Goal: Check status: Check status

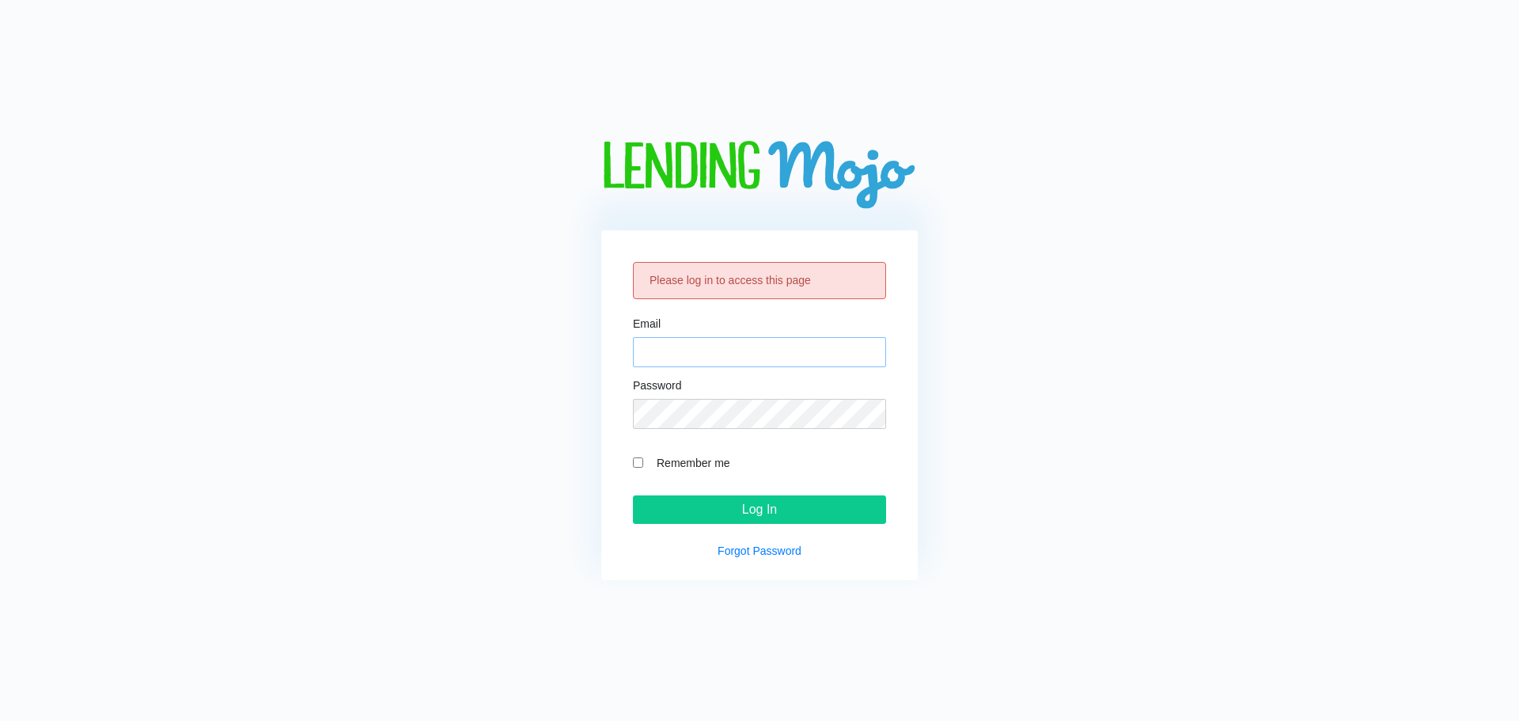
type input "[EMAIL_ADDRESS][DOMAIN_NAME]"
click at [643, 463] on input "Remember me" at bounding box center [638, 462] width 10 height 10
checkbox input "true"
click at [719, 501] on input "Log In" at bounding box center [759, 509] width 253 height 28
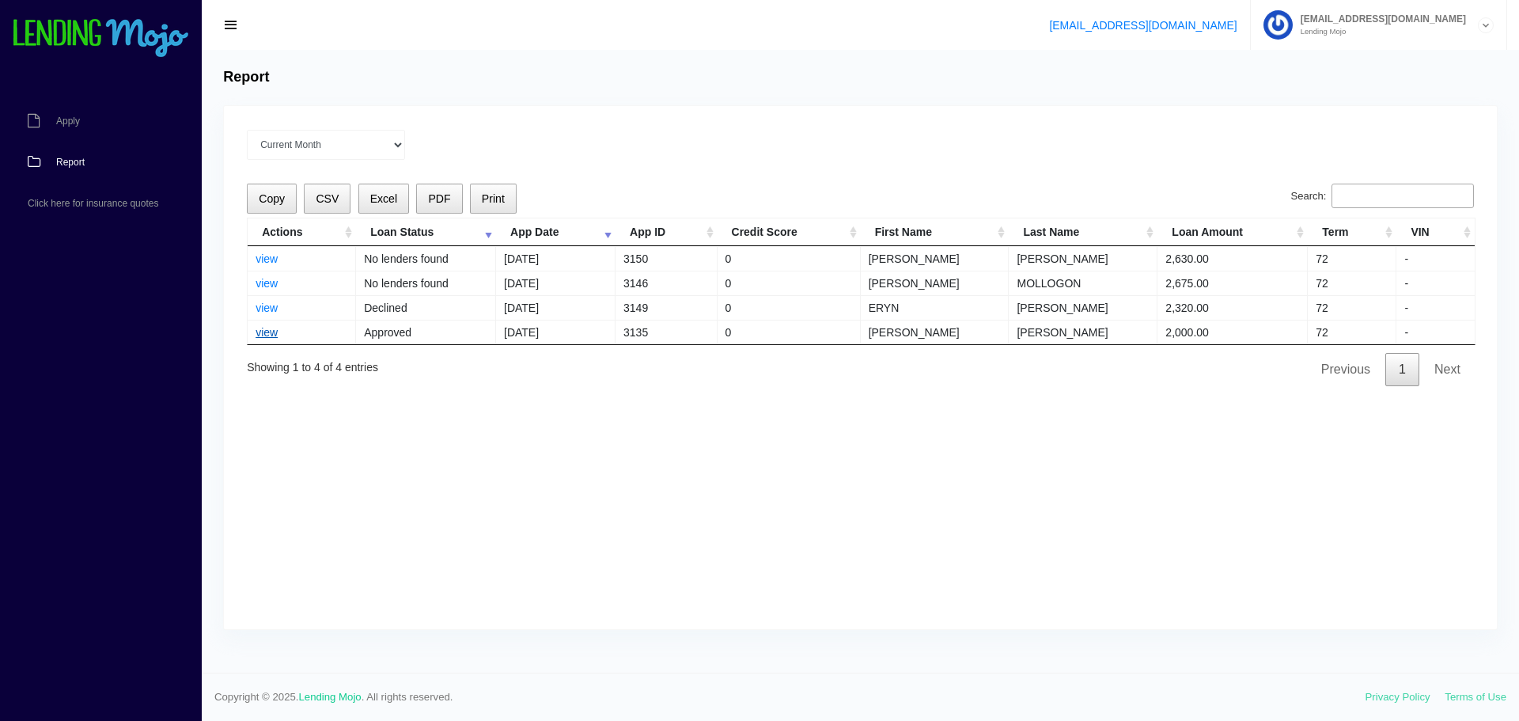
click at [271, 330] on link "view" at bounding box center [267, 332] width 22 height 13
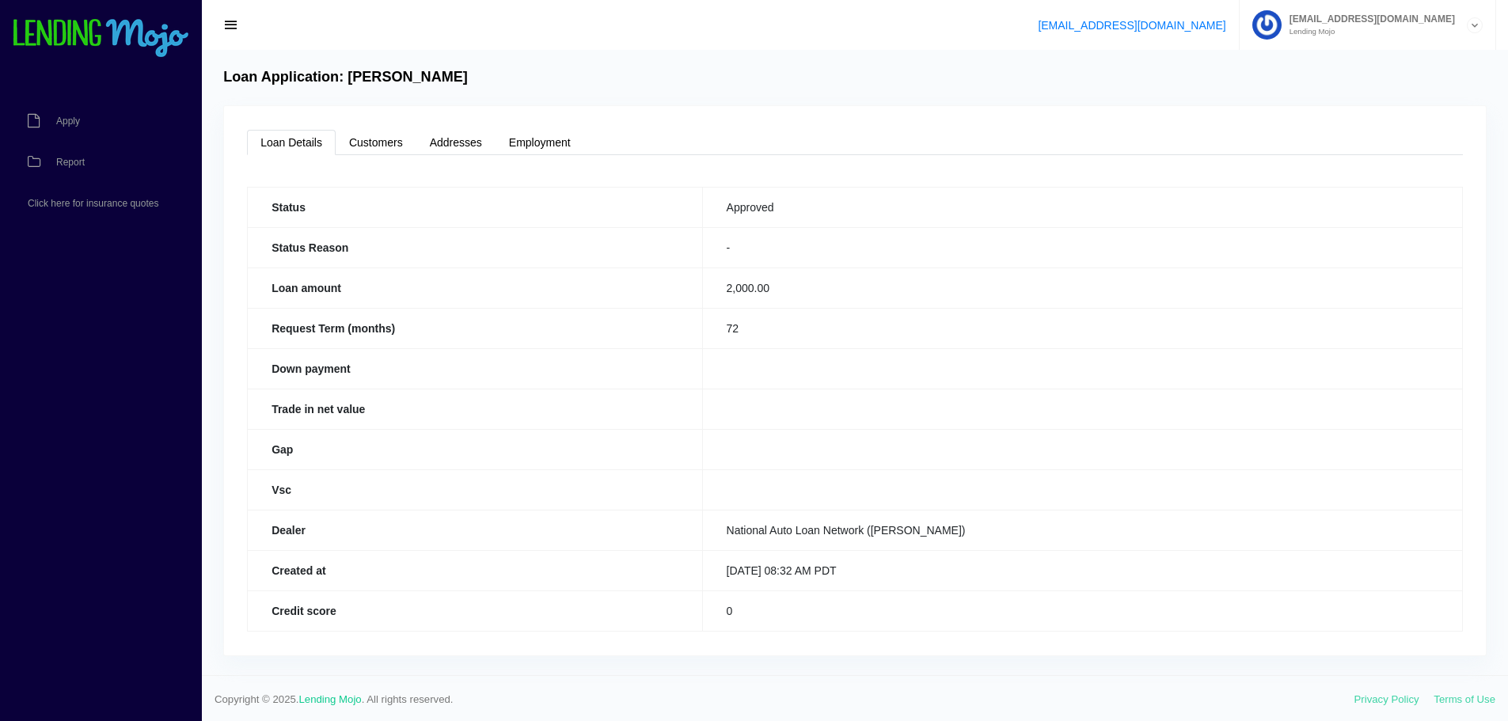
scroll to position [2, 0]
click at [353, 134] on link "Customers" at bounding box center [376, 139] width 81 height 25
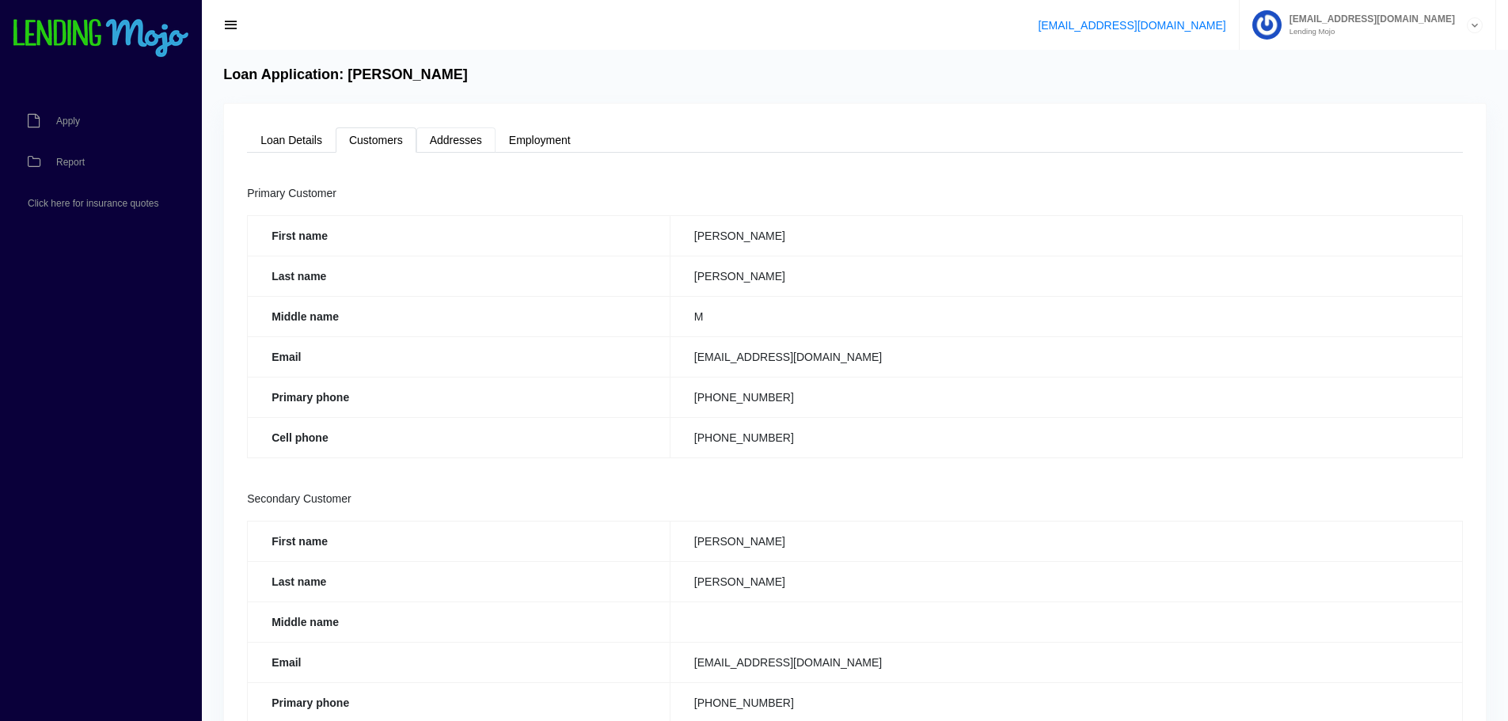
click at [434, 141] on link "Addresses" at bounding box center [455, 139] width 79 height 25
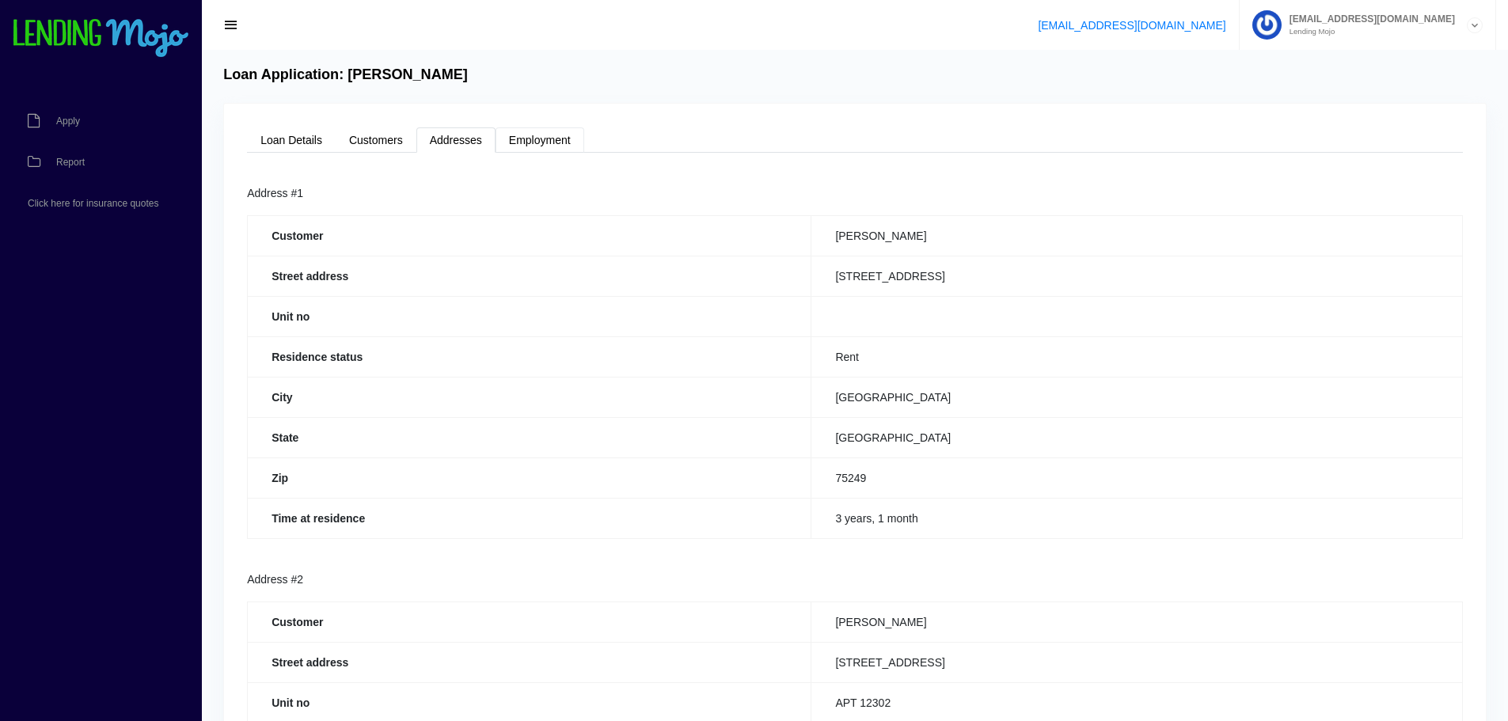
click at [511, 129] on link "Employment" at bounding box center [539, 139] width 89 height 25
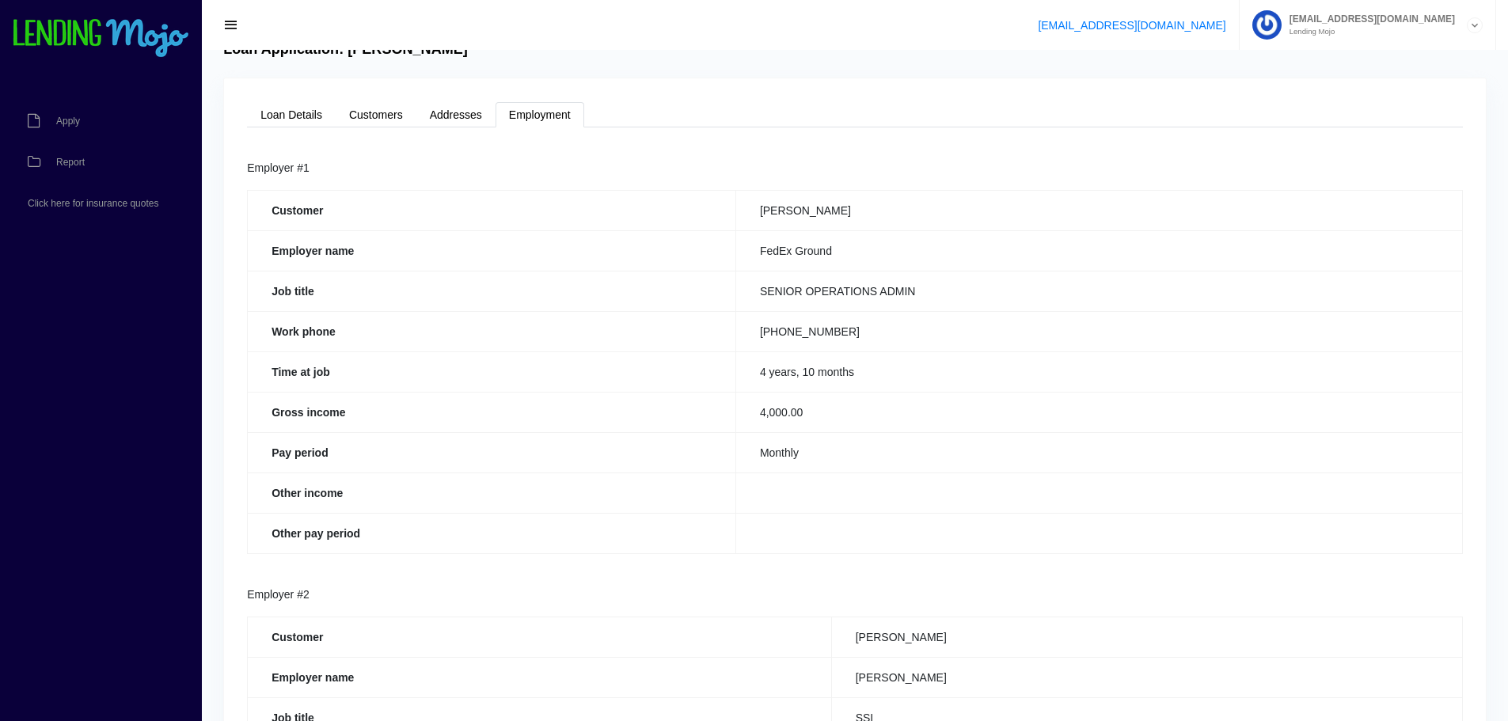
scroll to position [0, 0]
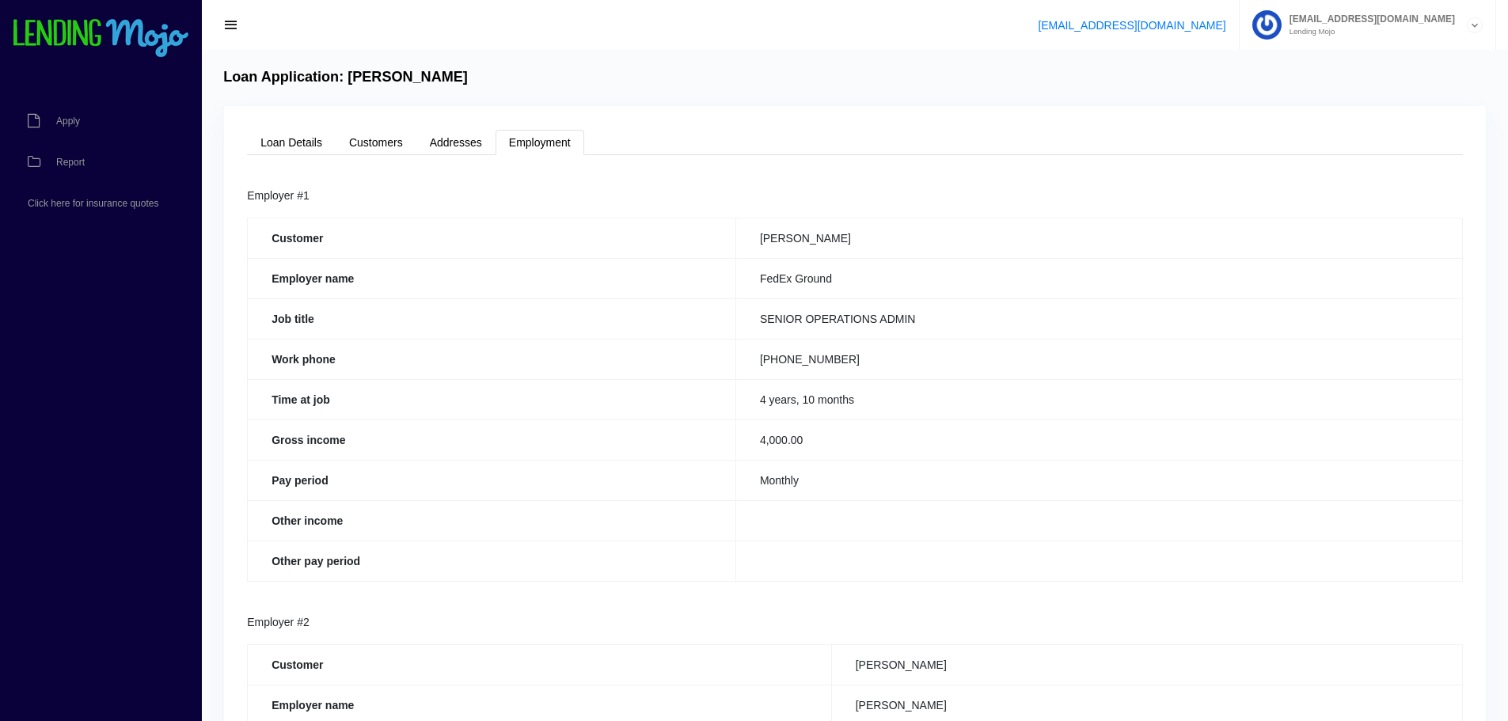
click at [1471, 26] on icon at bounding box center [1474, 25] width 14 height 15
